Goal: Check status

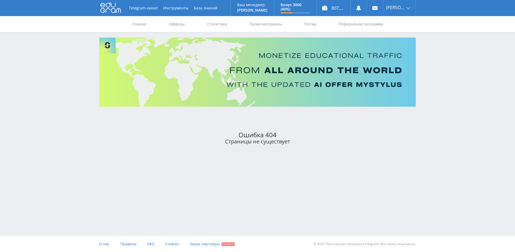
click at [107, 7] on use at bounding box center [110, 7] width 21 height 10
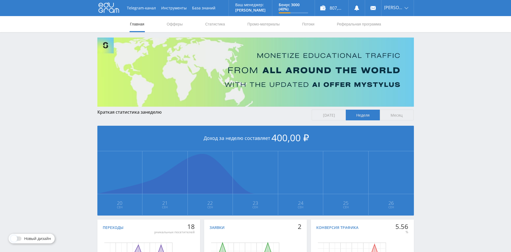
click at [329, 116] on span "[DATE]" at bounding box center [328, 115] width 34 height 11
click at [0, 0] on input "[DATE]" at bounding box center [0, 0] width 0 height 0
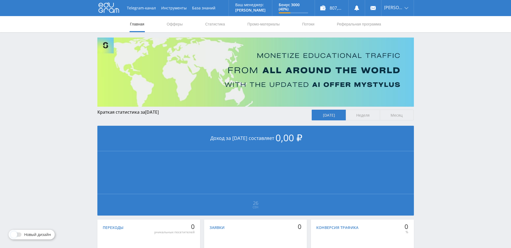
click at [358, 116] on span "Неделя" at bounding box center [362, 115] width 34 height 11
click at [0, 0] on input "Неделя" at bounding box center [0, 0] width 0 height 0
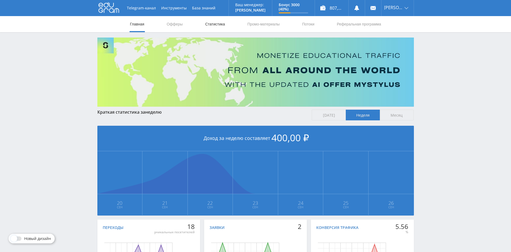
click at [215, 24] on link "Статистика" at bounding box center [214, 24] width 21 height 16
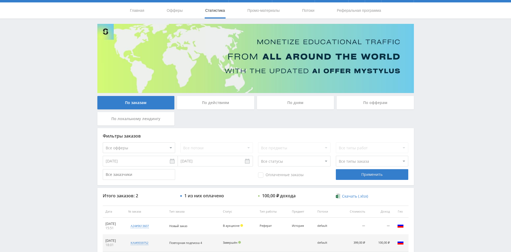
scroll to position [52, 0]
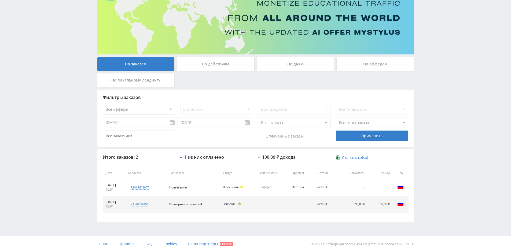
click at [215, 61] on div "По действиям" at bounding box center [215, 63] width 77 height 13
click at [0, 0] on input "По действиям" at bounding box center [0, 0] width 0 height 0
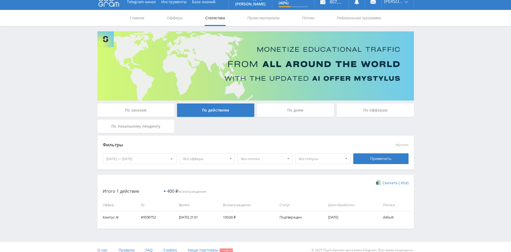
scroll to position [12, 0]
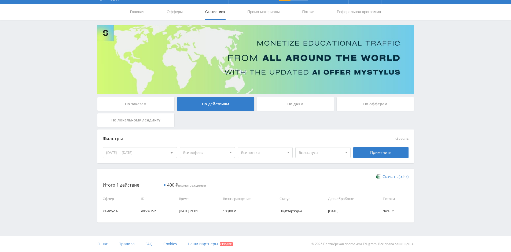
click at [295, 104] on div "По дням" at bounding box center [295, 103] width 77 height 13
click at [0, 0] on input "По дням" at bounding box center [0, 0] width 0 height 0
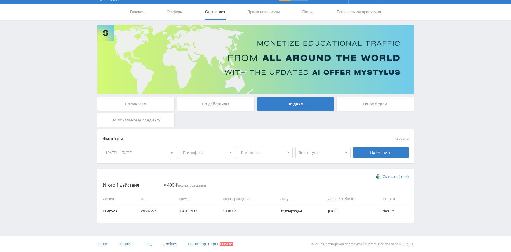
scroll to position [0, 0]
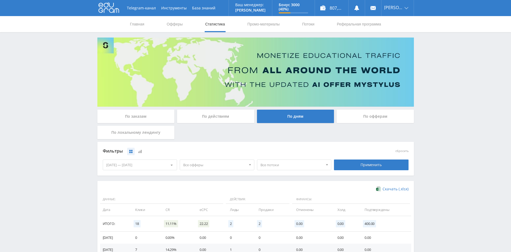
click at [371, 117] on div "По офферам" at bounding box center [374, 116] width 77 height 13
click at [0, 0] on input "По офферам" at bounding box center [0, 0] width 0 height 0
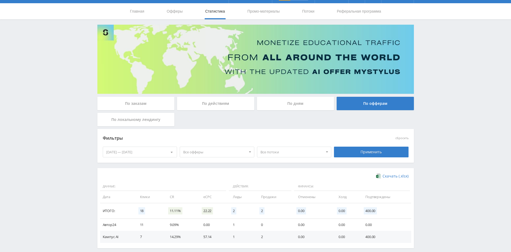
scroll to position [39, 0]
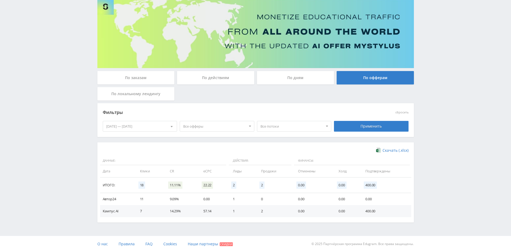
click at [124, 78] on div "По заказам" at bounding box center [135, 77] width 77 height 13
click at [0, 0] on input "По заказам" at bounding box center [0, 0] width 0 height 0
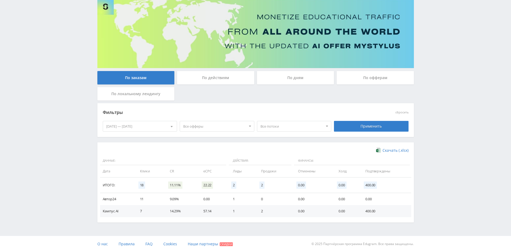
scroll to position [0, 0]
